Goal: Information Seeking & Learning: Learn about a topic

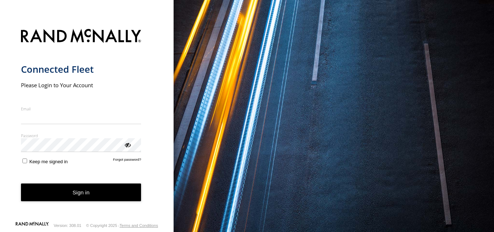
type input "**********"
click at [73, 198] on button "Sign in" at bounding box center [81, 192] width 120 height 18
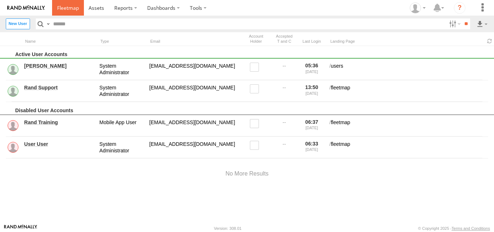
click at [64, 9] on span at bounding box center [68, 7] width 22 height 7
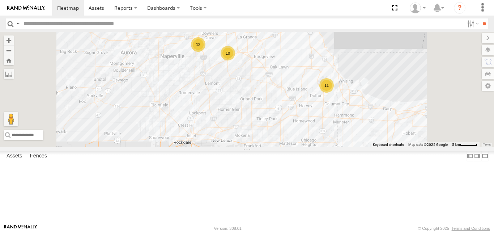
click at [0, 0] on div "127" at bounding box center [0, 0] width 0 height 0
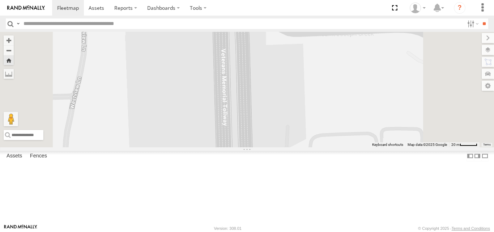
click at [0, 0] on span at bounding box center [0, 0] width 0 height 0
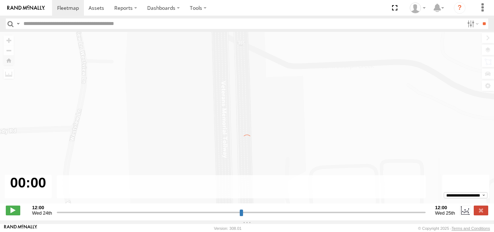
type input "**********"
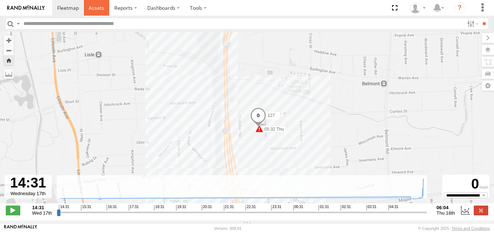
click at [99, 5] on span at bounding box center [97, 7] width 16 height 7
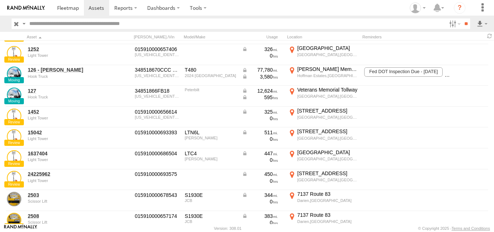
scroll to position [481, 0]
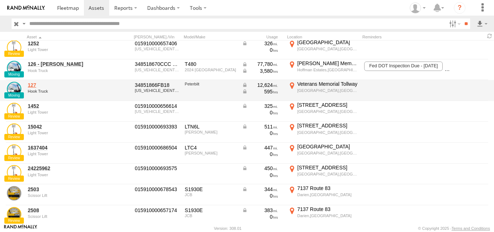
click at [40, 87] on link "127" at bounding box center [63, 85] width 70 height 7
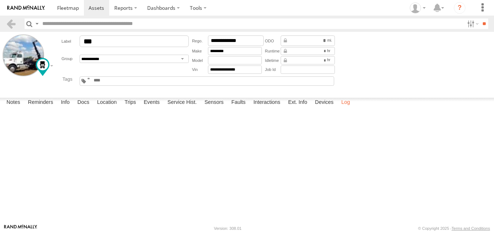
click at [349, 108] on label "Log" at bounding box center [346, 103] width 16 height 10
click at [270, 108] on label "Interactions" at bounding box center [267, 103] width 34 height 10
click at [301, 108] on label "Ext. Info" at bounding box center [298, 103] width 26 height 10
click at [322, 108] on label "Devices" at bounding box center [324, 103] width 26 height 10
click at [235, 108] on label "Faults" at bounding box center [238, 103] width 21 height 10
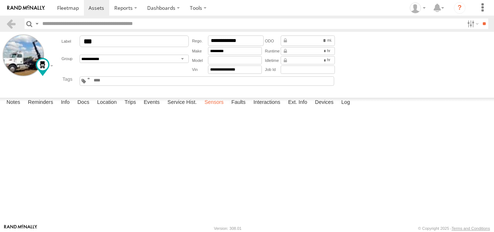
click at [216, 108] on label "Sensors" at bounding box center [214, 103] width 26 height 10
click at [181, 108] on label "Service Hist." at bounding box center [182, 103] width 37 height 10
click at [153, 108] on label "Events" at bounding box center [151, 103] width 23 height 10
click at [131, 108] on label "Trips" at bounding box center [130, 103] width 19 height 10
click at [112, 108] on label "Location" at bounding box center [106, 103] width 27 height 10
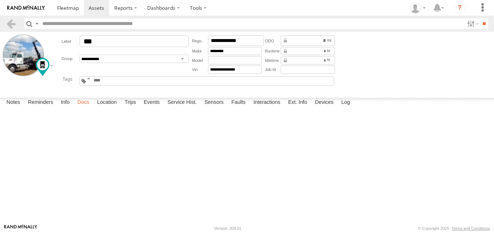
click at [84, 108] on label "Docs" at bounding box center [83, 103] width 19 height 10
click at [63, 108] on label "Info" at bounding box center [65, 103] width 16 height 10
click at [50, 108] on label "Reminders" at bounding box center [40, 103] width 33 height 10
click at [12, 108] on label "Notes" at bounding box center [13, 103] width 21 height 10
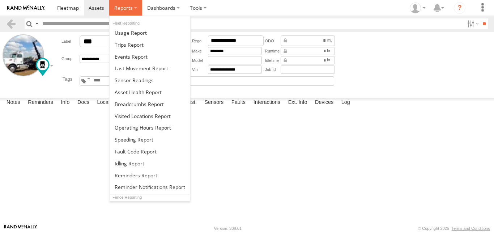
click at [132, 10] on span at bounding box center [123, 7] width 18 height 7
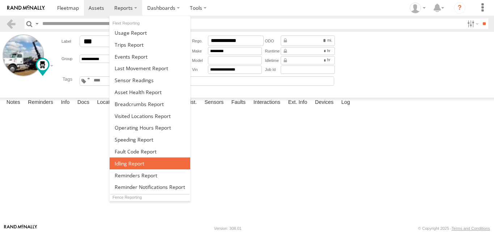
click at [131, 164] on span at bounding box center [130, 163] width 30 height 7
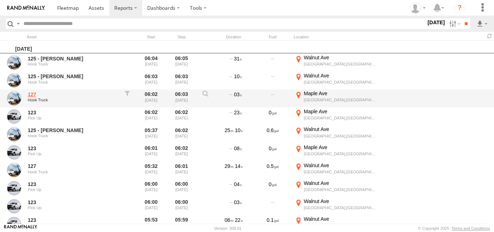
click at [36, 95] on link "127" at bounding box center [72, 94] width 88 height 7
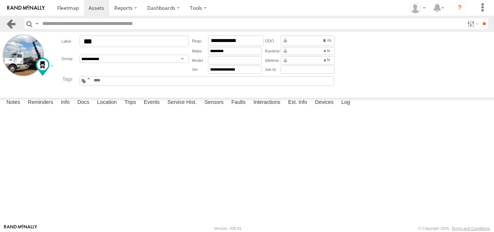
click at [8, 27] on link at bounding box center [11, 23] width 10 height 10
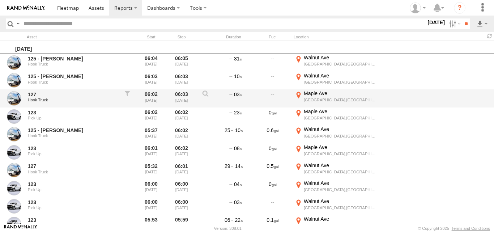
click at [70, 99] on div "Hook Truck" at bounding box center [72, 100] width 88 height 4
